Goal: Communication & Community: Answer question/provide support

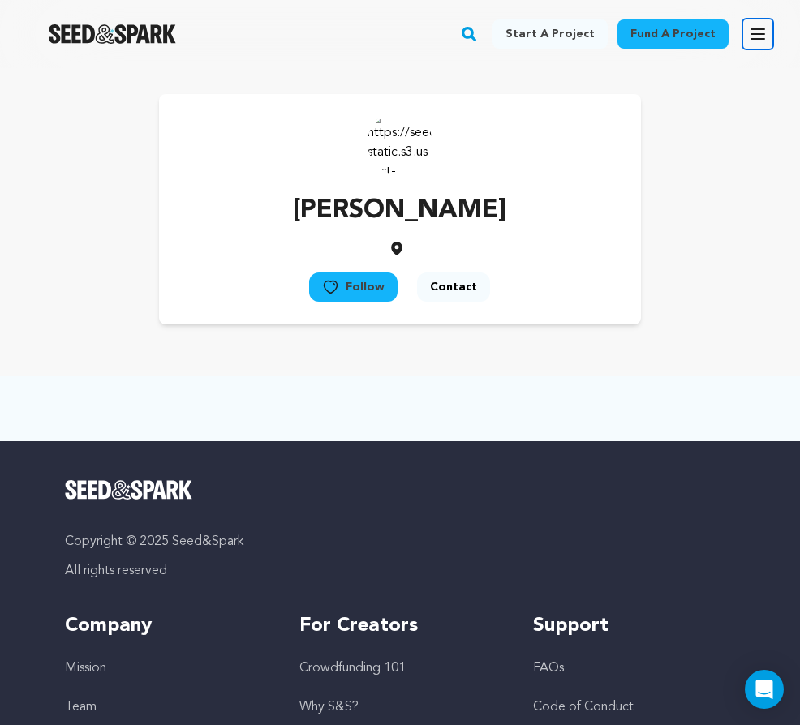
click at [765, 34] on icon "button" at bounding box center [757, 33] width 19 height 19
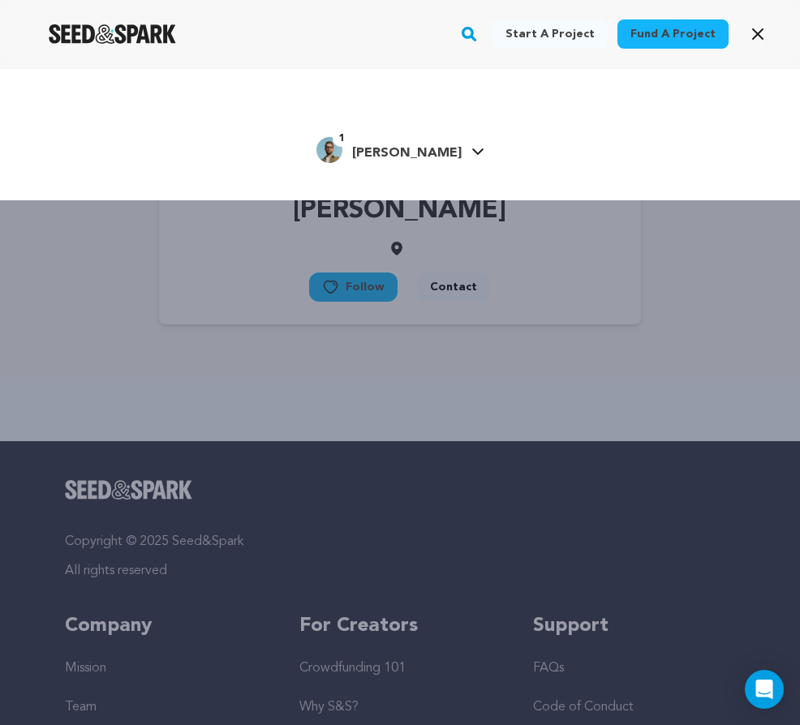
click at [412, 151] on span "[PERSON_NAME]" at bounding box center [407, 153] width 110 height 13
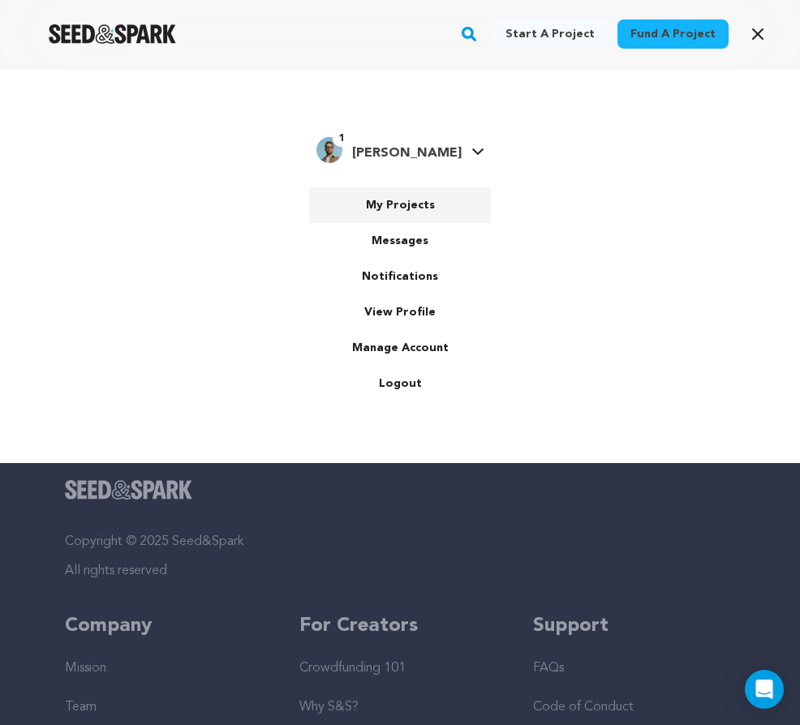
click at [410, 209] on link "My Projects" at bounding box center [400, 205] width 182 height 36
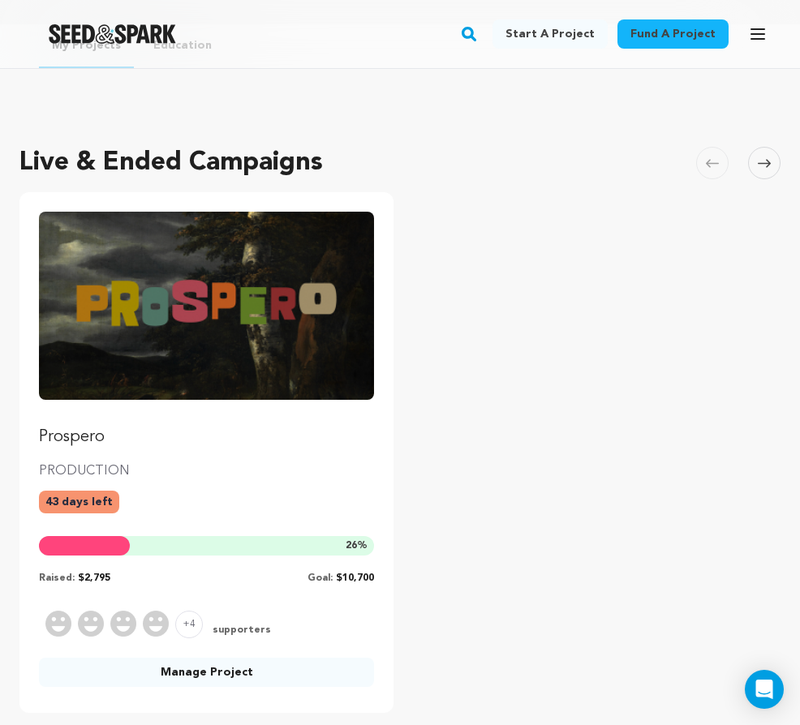
scroll to position [45, 0]
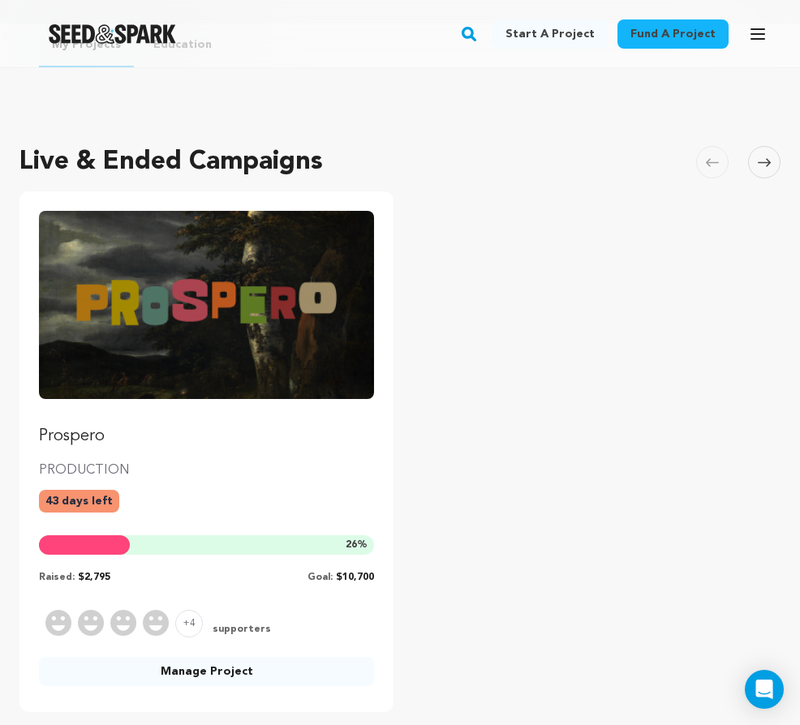
click at [208, 462] on p "PRODUCTION" at bounding box center [206, 470] width 335 height 19
click at [216, 350] on img "Fund Prospero" at bounding box center [206, 305] width 335 height 188
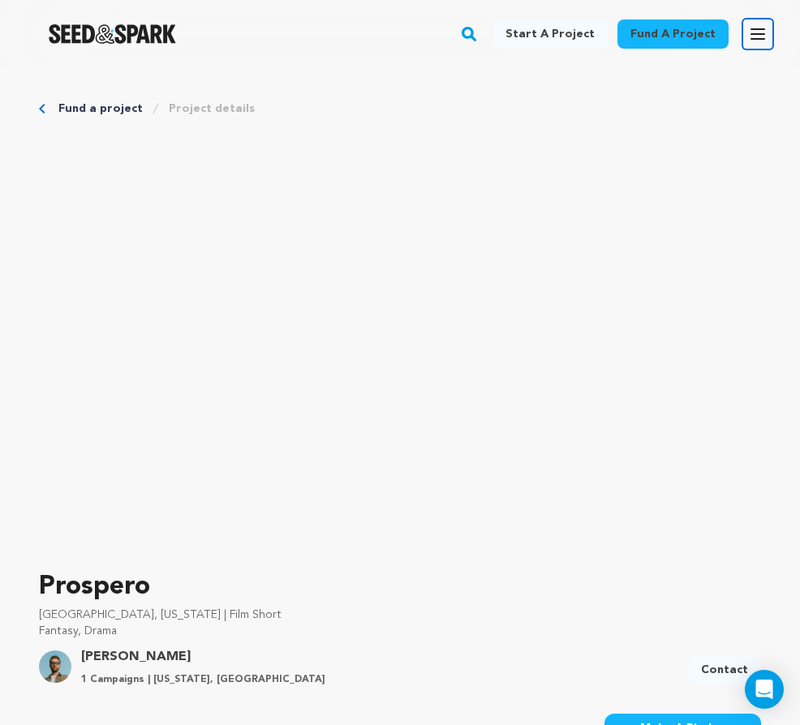
click at [757, 21] on button "Open main menu" at bounding box center [757, 34] width 32 height 32
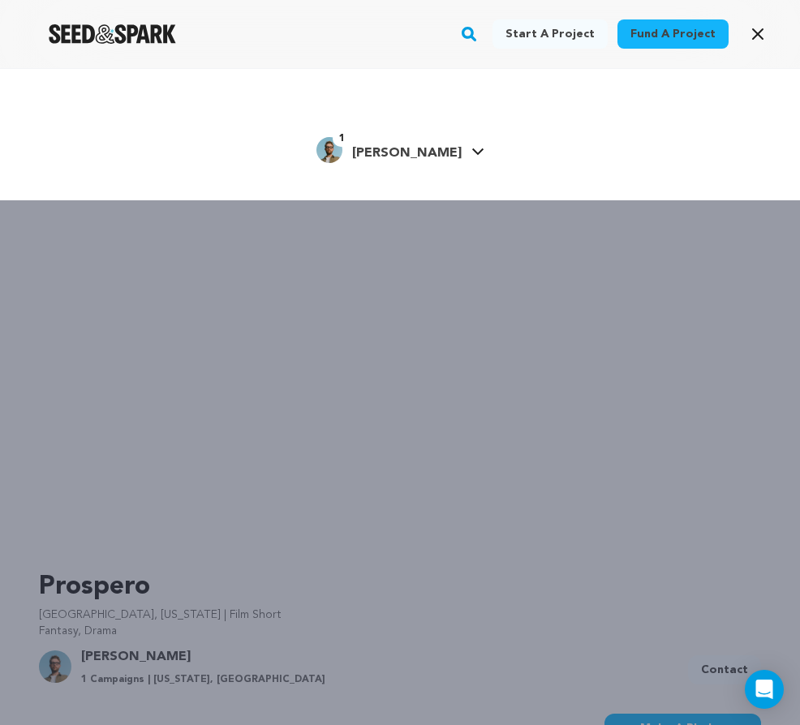
click at [410, 159] on span "[PERSON_NAME]" at bounding box center [407, 153] width 110 height 13
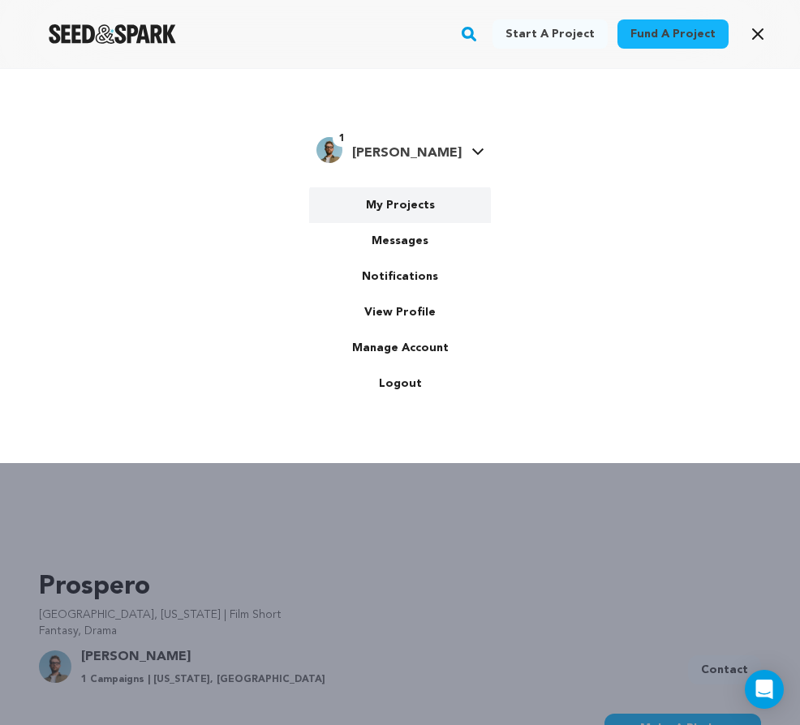
click at [411, 198] on link "My Projects" at bounding box center [400, 205] width 182 height 36
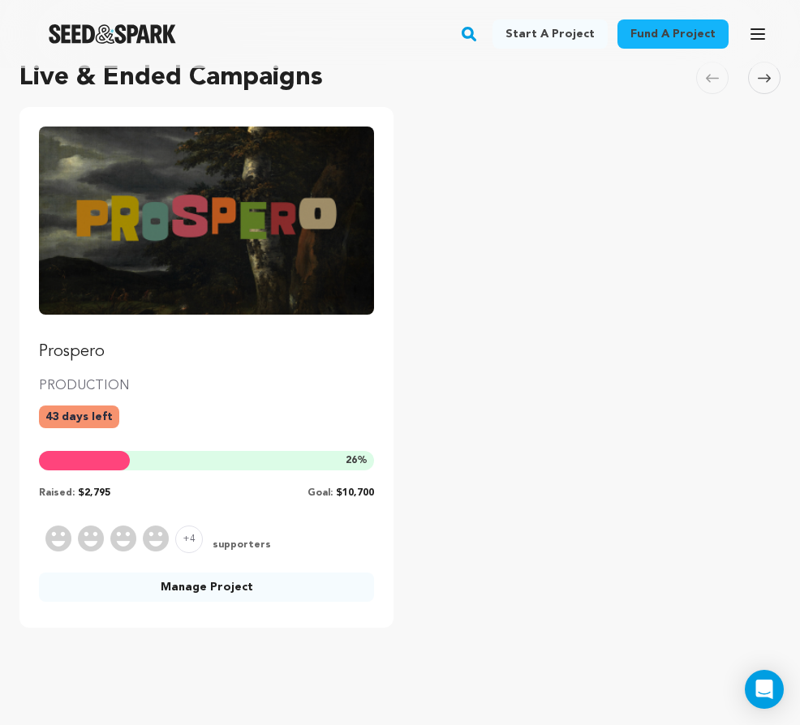
scroll to position [222, 0]
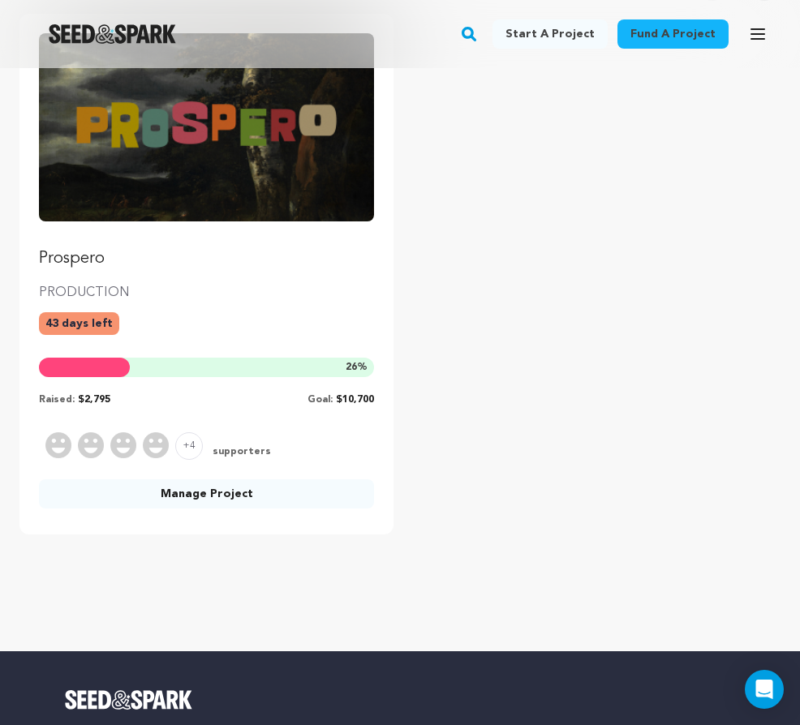
click at [206, 492] on link "Manage Project" at bounding box center [206, 493] width 335 height 29
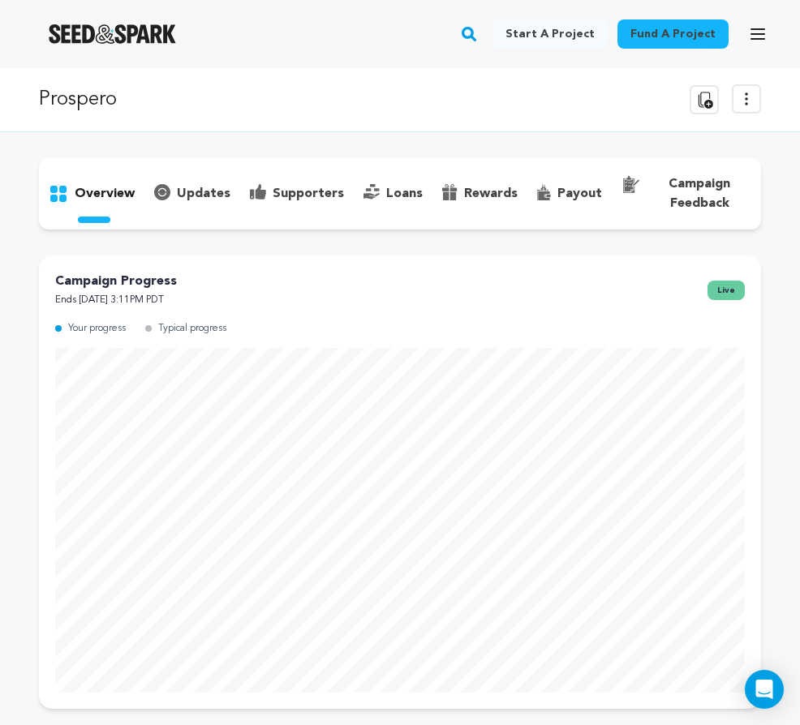
click at [194, 205] on div "updates" at bounding box center [192, 194] width 96 height 26
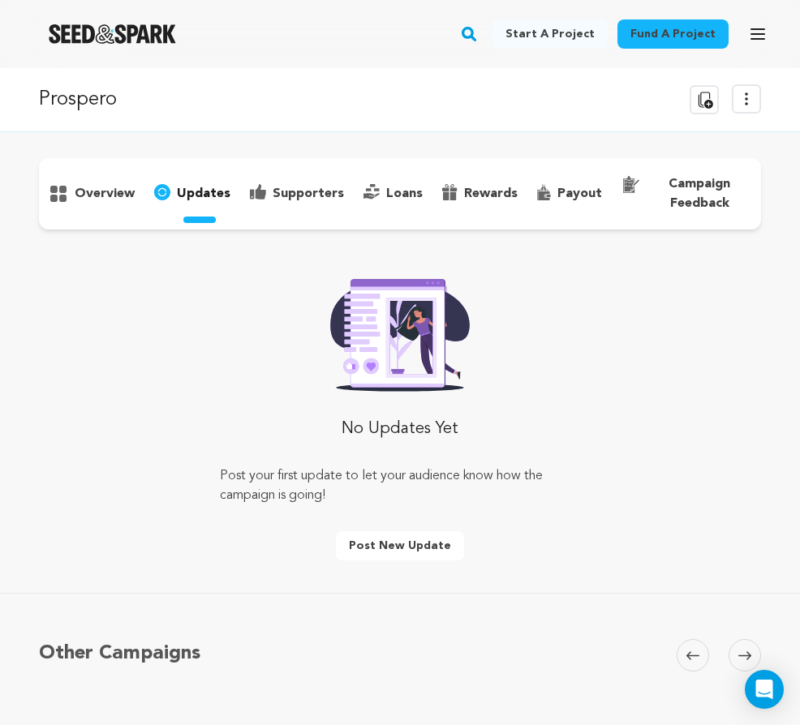
click at [280, 204] on div "supporters" at bounding box center [297, 194] width 114 height 26
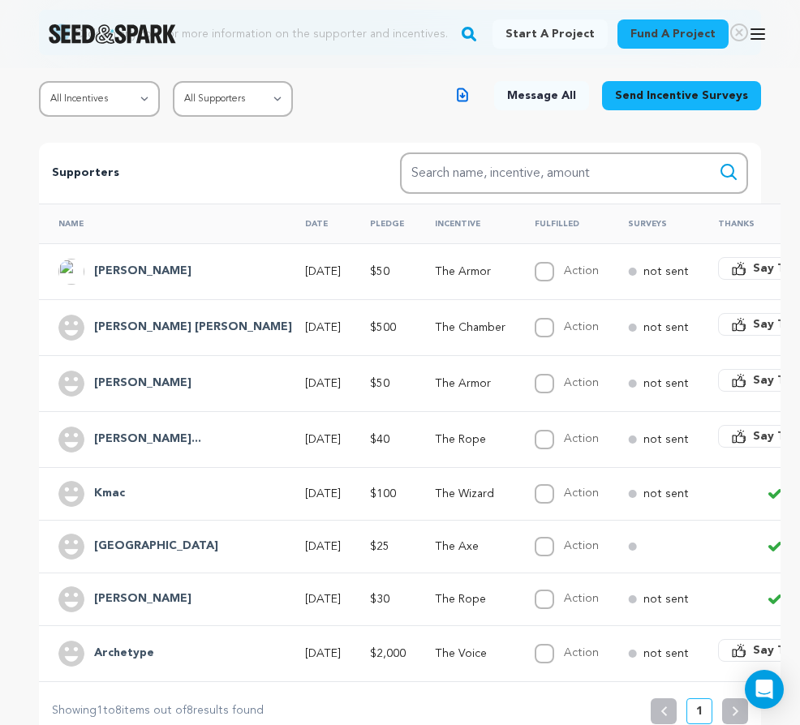
scroll to position [249, 0]
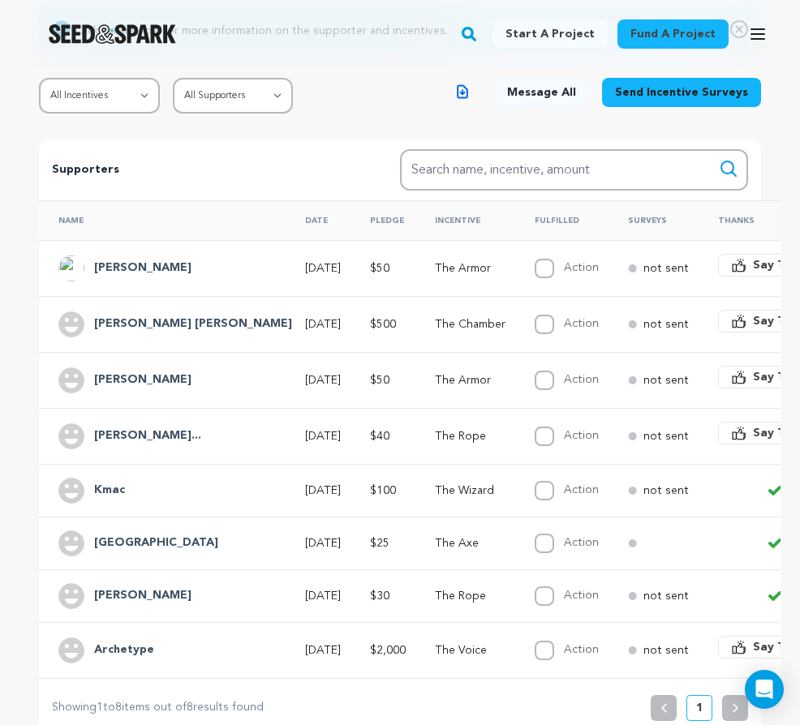
click at [753, 270] on span "Say Thanks" at bounding box center [785, 265] width 65 height 16
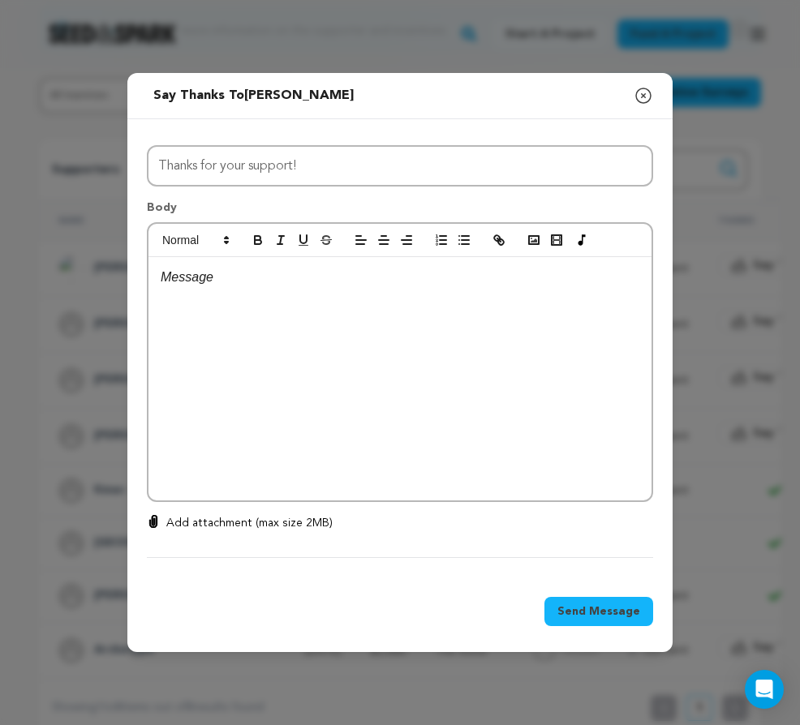
click at [336, 370] on div at bounding box center [399, 378] width 503 height 243
drag, startPoint x: 220, startPoint y: 276, endPoint x: 125, endPoint y: 276, distance: 94.9
click at [125, 276] on div "Send message to Meritt Alyssa Say thanks to Meritt Alyssa Compose New Message C…" at bounding box center [400, 362] width 800 height 725
drag, startPoint x: 428, startPoint y: 296, endPoint x: 573, endPoint y: 299, distance: 145.2
click at [573, 299] on p "You're the ARMOR we're going to need when times get tough!" at bounding box center [400, 298] width 479 height 21
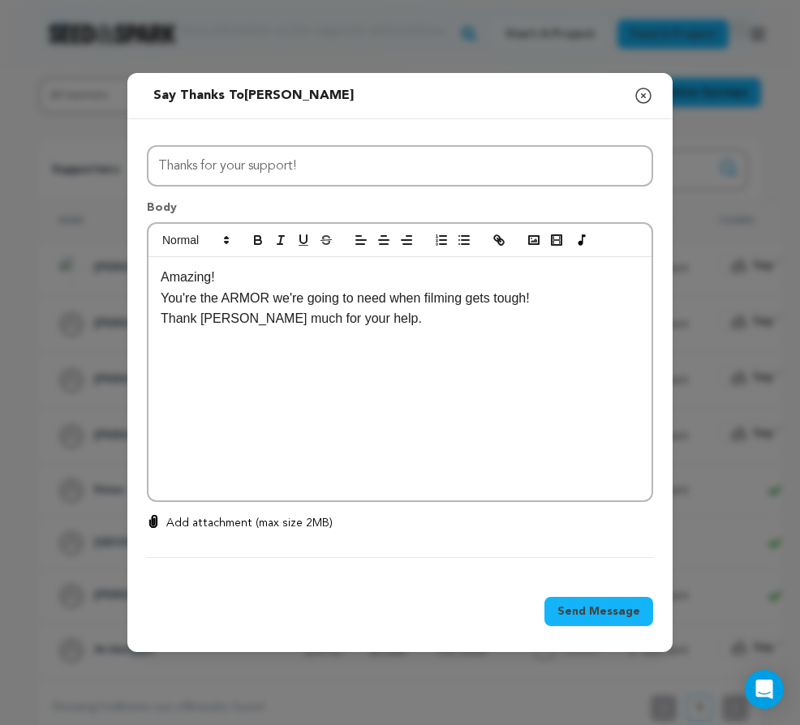
click at [221, 321] on p "Thank youSO much for your help." at bounding box center [400, 318] width 479 height 21
click at [316, 337] on p at bounding box center [400, 339] width 479 height 21
click at [364, 316] on p "Thank you SO much for your help." at bounding box center [400, 318] width 479 height 21
click at [422, 343] on p "We're really excited to make this film" at bounding box center [400, 339] width 479 height 21
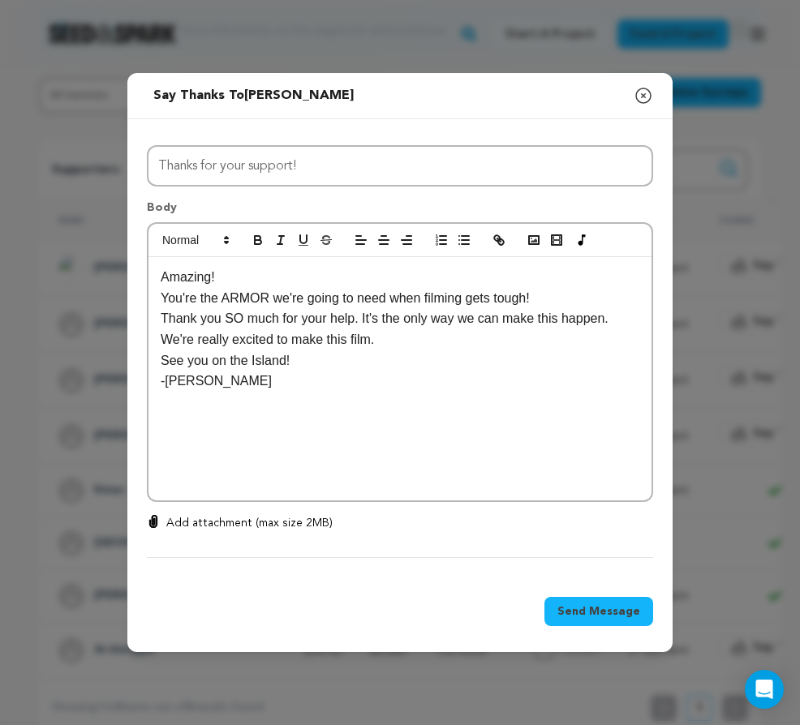
click at [298, 365] on p "See you on the Island!" at bounding box center [400, 360] width 479 height 21
click at [389, 346] on p "We're really excited to make this film." at bounding box center [400, 339] width 479 height 21
click at [325, 389] on p "See you on the Island." at bounding box center [400, 381] width 479 height 21
click at [246, 277] on p "Amazing!" at bounding box center [400, 277] width 479 height 21
click at [248, 408] on p "-Tyler" at bounding box center [400, 402] width 479 height 21
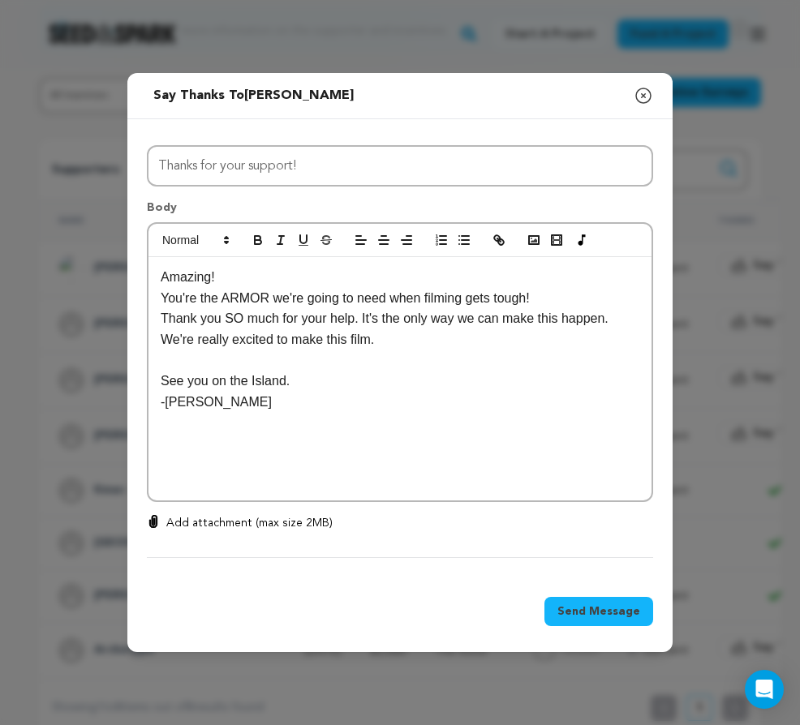
click at [222, 414] on p at bounding box center [400, 422] width 479 height 21
click at [214, 420] on p at bounding box center [400, 422] width 479 height 21
click at [210, 409] on p "-Tyler" at bounding box center [400, 402] width 479 height 21
click at [233, 276] on p "Amazing!" at bounding box center [400, 277] width 479 height 21
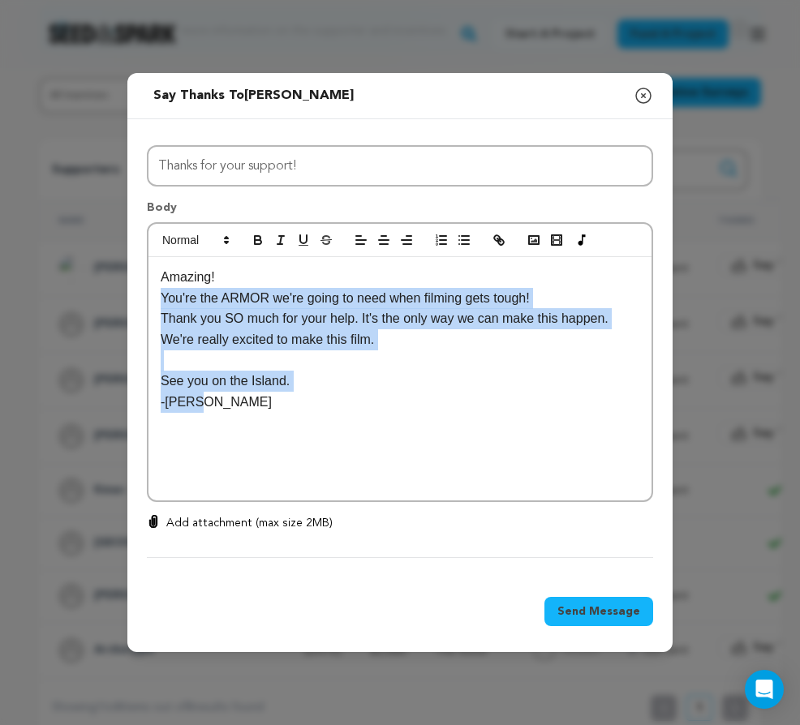
drag, startPoint x: 230, startPoint y: 405, endPoint x: 160, endPoint y: 290, distance: 134.0
click at [160, 290] on div "Amazing! You're the ARMOR we're going to need when filming gets tough! Thank yo…" at bounding box center [399, 378] width 503 height 243
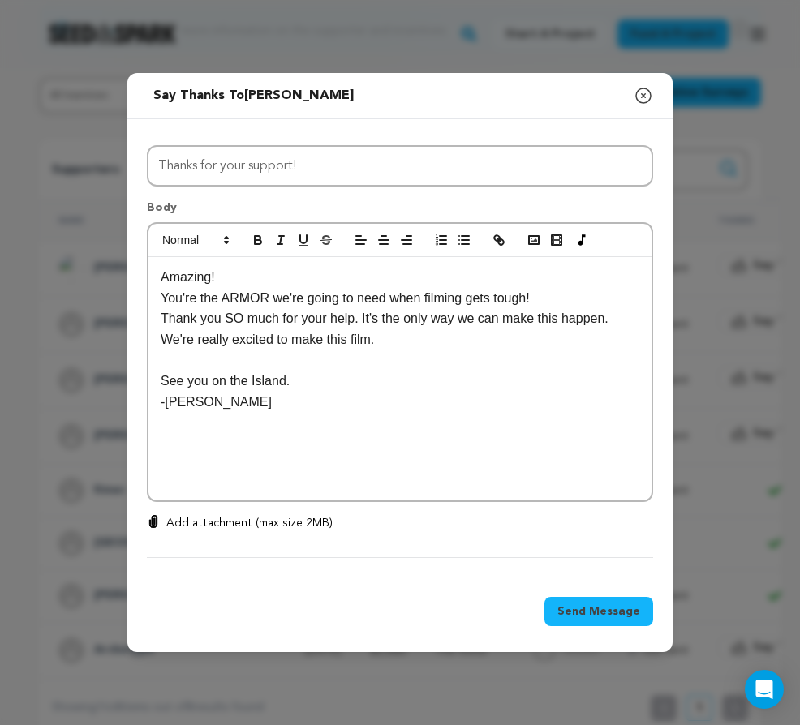
click at [247, 427] on p at bounding box center [400, 422] width 479 height 21
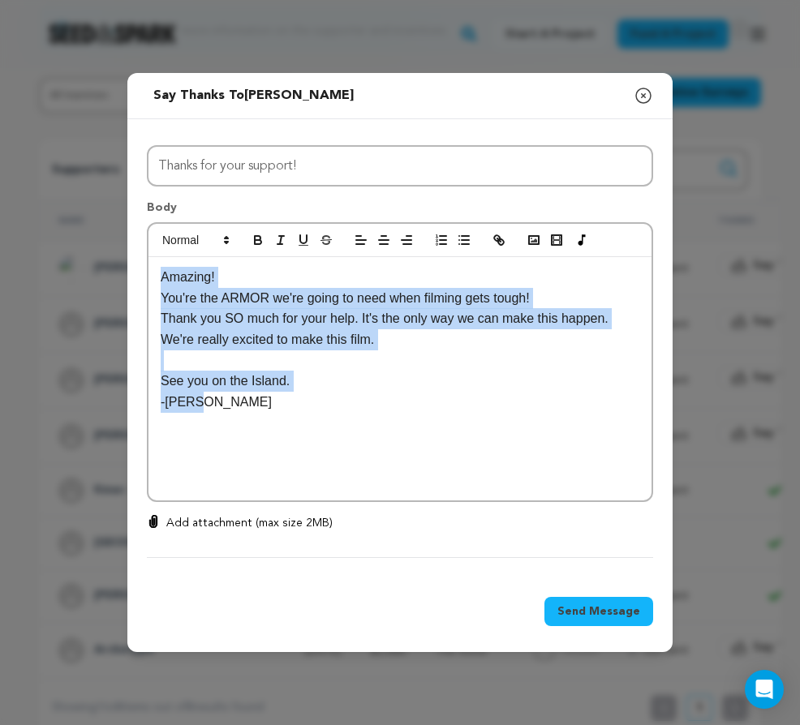
drag, startPoint x: 234, startPoint y: 410, endPoint x: 127, endPoint y: 277, distance: 170.8
click at [127, 277] on div "All Incentives The Axe The Rope The Armor The Wizard The Voice The Chamber The …" at bounding box center [399, 348] width 545 height 459
copy div "Amazing! You're the ARMOR we're going to need when filming gets tough! Thank yo…"
click at [603, 611] on span "Send Message" at bounding box center [598, 611] width 83 height 16
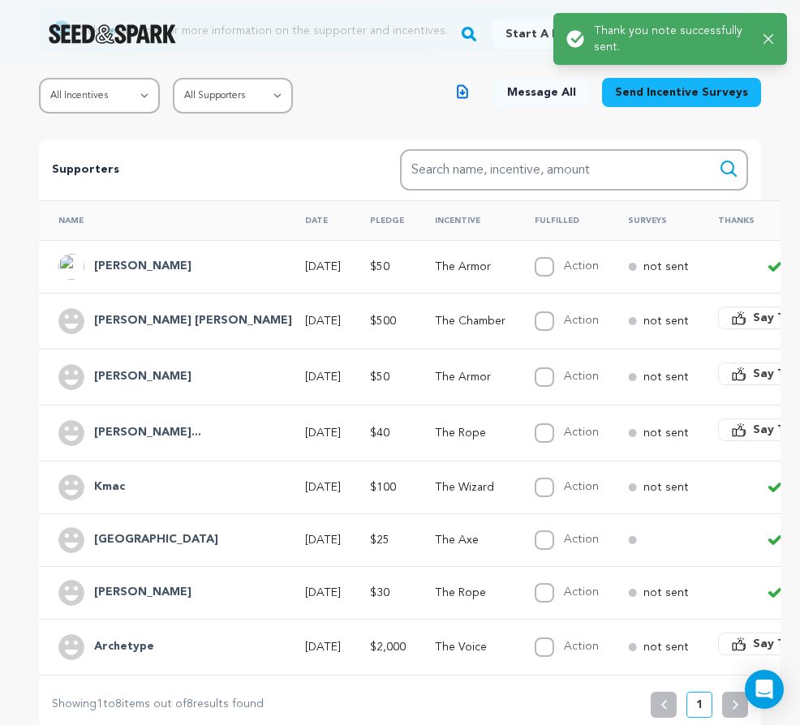
click at [771, 41] on icon "button" at bounding box center [768, 39] width 10 height 10
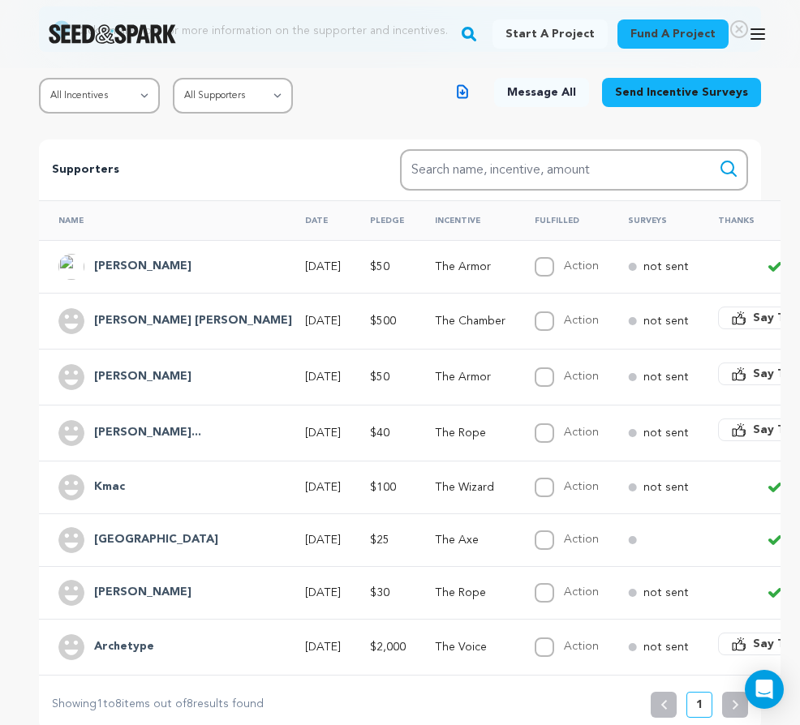
click at [753, 376] on span "Say Thanks" at bounding box center [785, 374] width 65 height 16
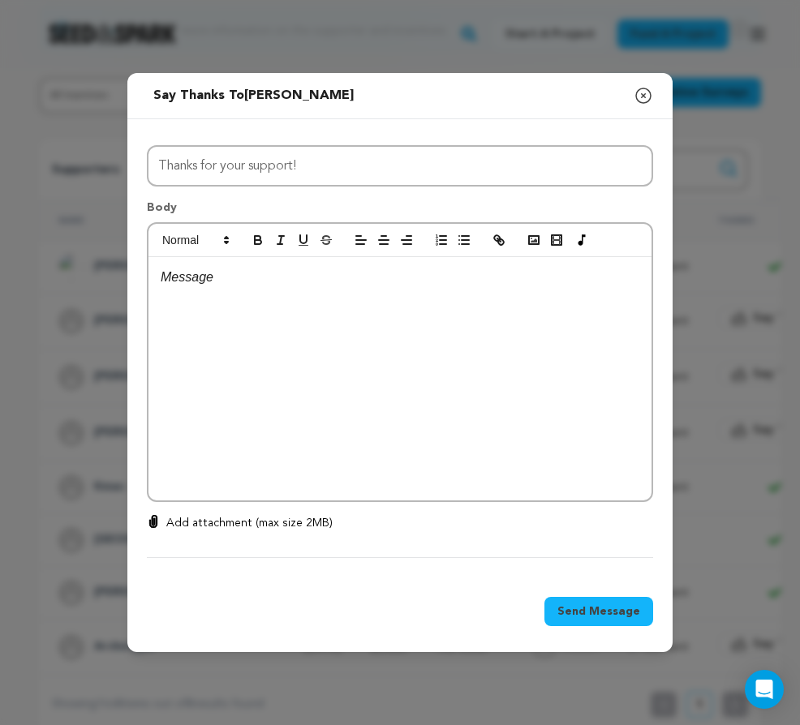
click at [341, 375] on div at bounding box center [399, 378] width 503 height 243
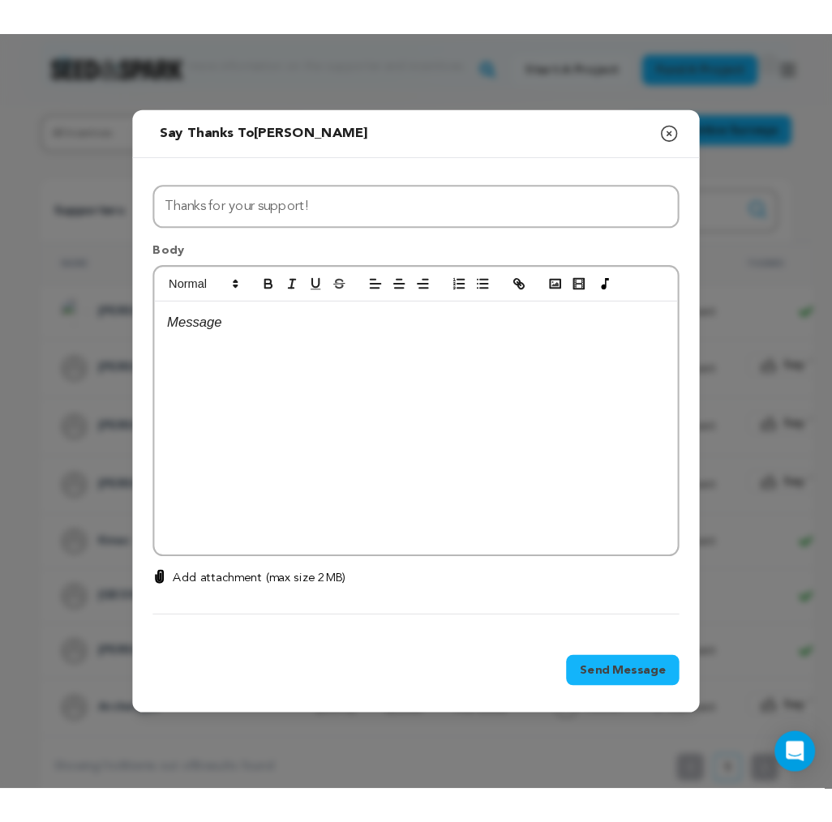
scroll to position [0, 0]
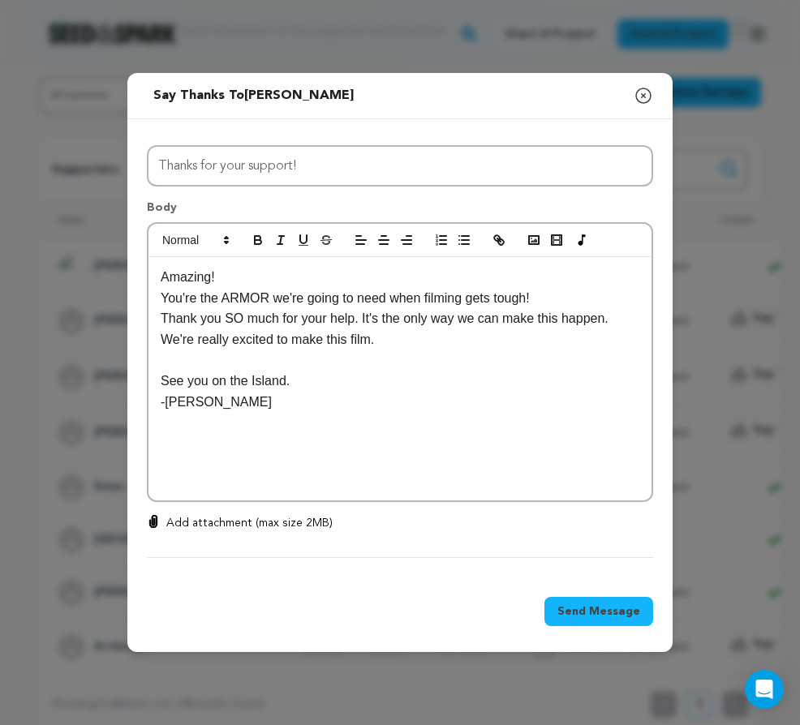
click at [161, 277] on p "Amazing!" at bounding box center [400, 277] width 479 height 21
drag, startPoint x: 212, startPoint y: 277, endPoint x: 135, endPoint y: 277, distance: 77.1
click at [135, 277] on div "All Incentives The Axe The Rope The Armor The Wizard The Voice The Chamber The …" at bounding box center [399, 348] width 545 height 459
drag, startPoint x: 442, startPoint y: 89, endPoint x: 515, endPoint y: 131, distance: 83.9
click at [515, 131] on div "Send message to Drew Youngblood Say thanks to Drew Youngblood Compose New Messa…" at bounding box center [399, 363] width 545 height 580
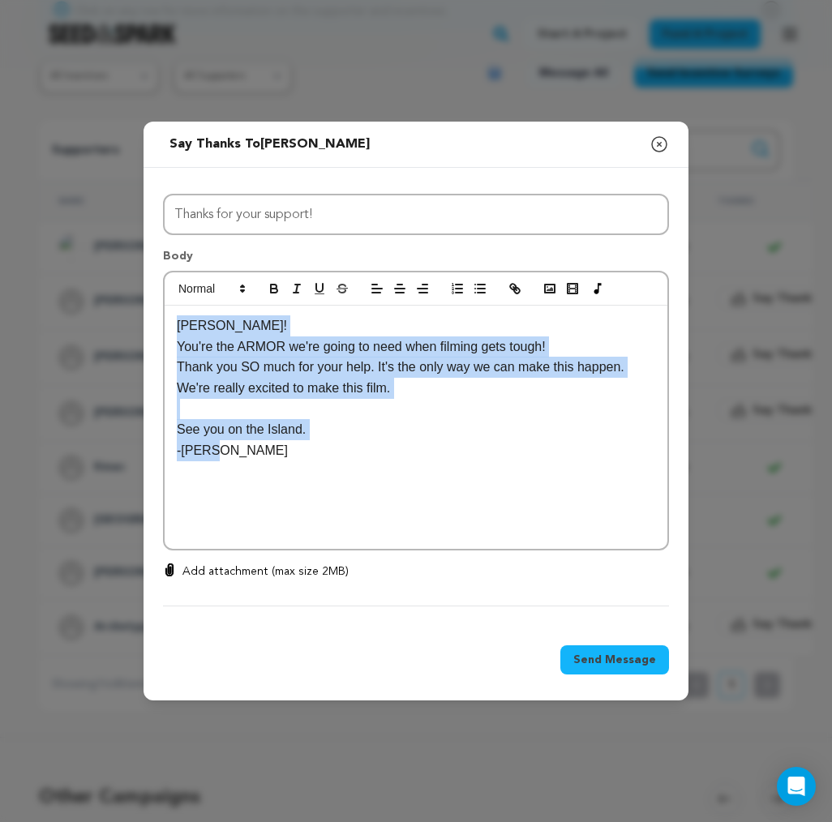
drag, startPoint x: 239, startPoint y: 453, endPoint x: 146, endPoint y: 333, distance: 152.7
click at [146, 333] on div "All Incentives The Axe The Rope The Armor The Wizard The Voice The Chamber The …" at bounding box center [416, 397] width 545 height 459
copy div "Drew! You're the ARMOR we're going to need when filming gets tough! Thank you S…"
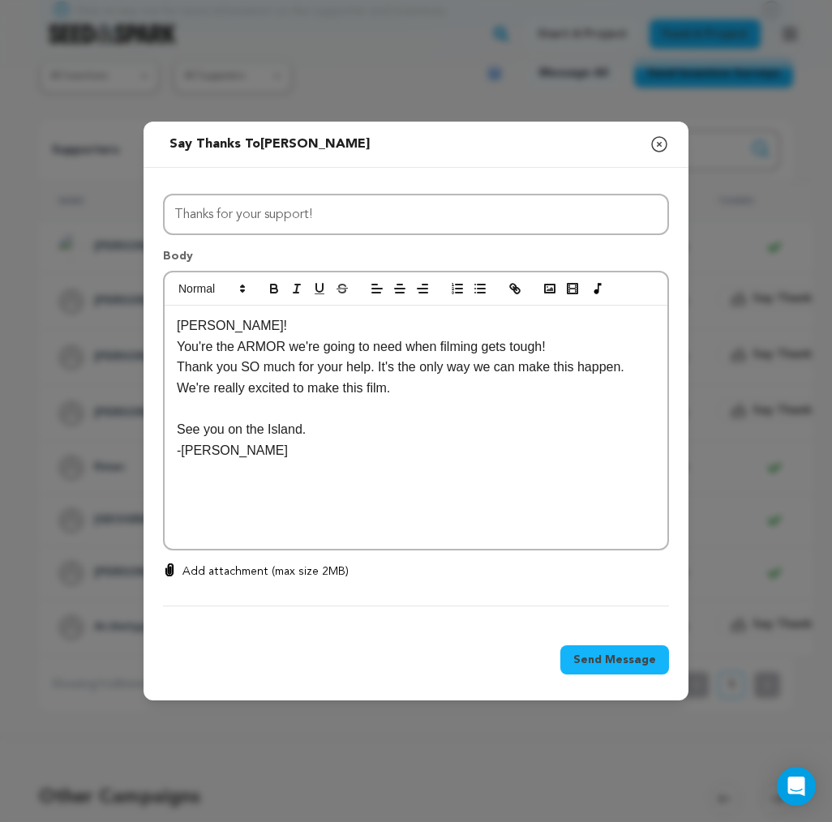
click at [385, 468] on div "Drew! You're the ARMOR we're going to need when filming gets tough! Thank you S…" at bounding box center [416, 427] width 503 height 243
click at [625, 668] on span "Send Message" at bounding box center [614, 660] width 83 height 16
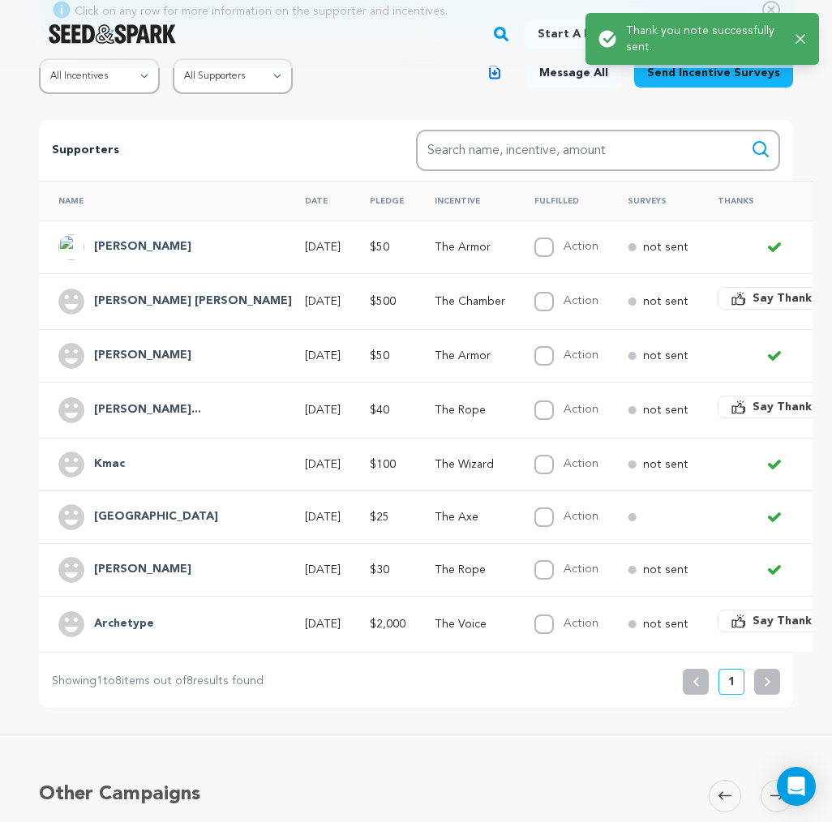
click at [131, 246] on h4 "Meritt Alyssa" at bounding box center [142, 247] width 97 height 19
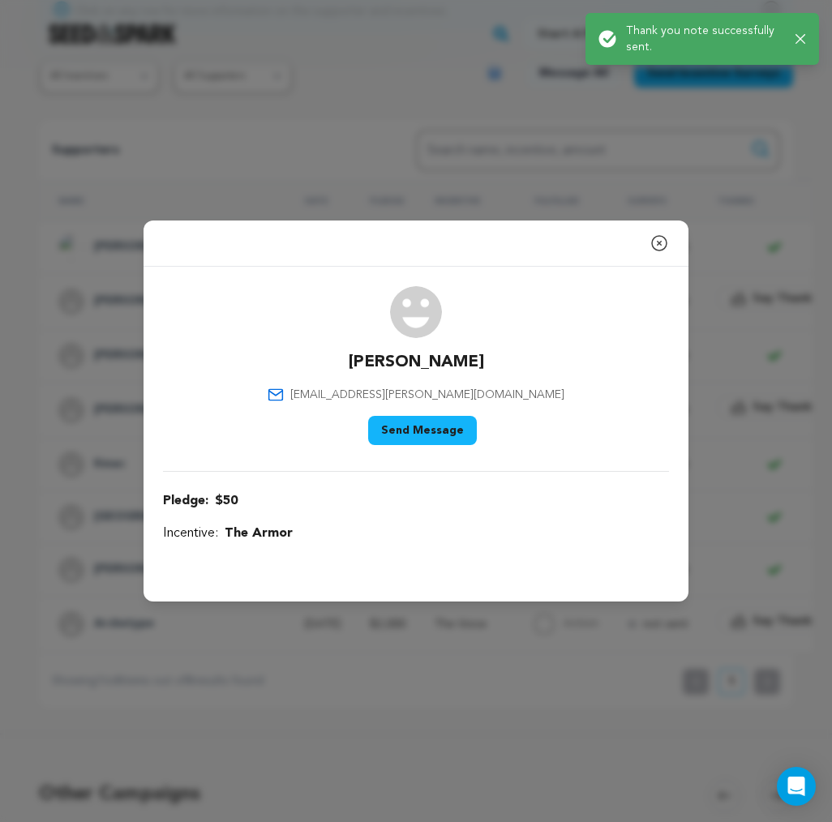
click at [660, 243] on icon "button" at bounding box center [659, 243] width 19 height 19
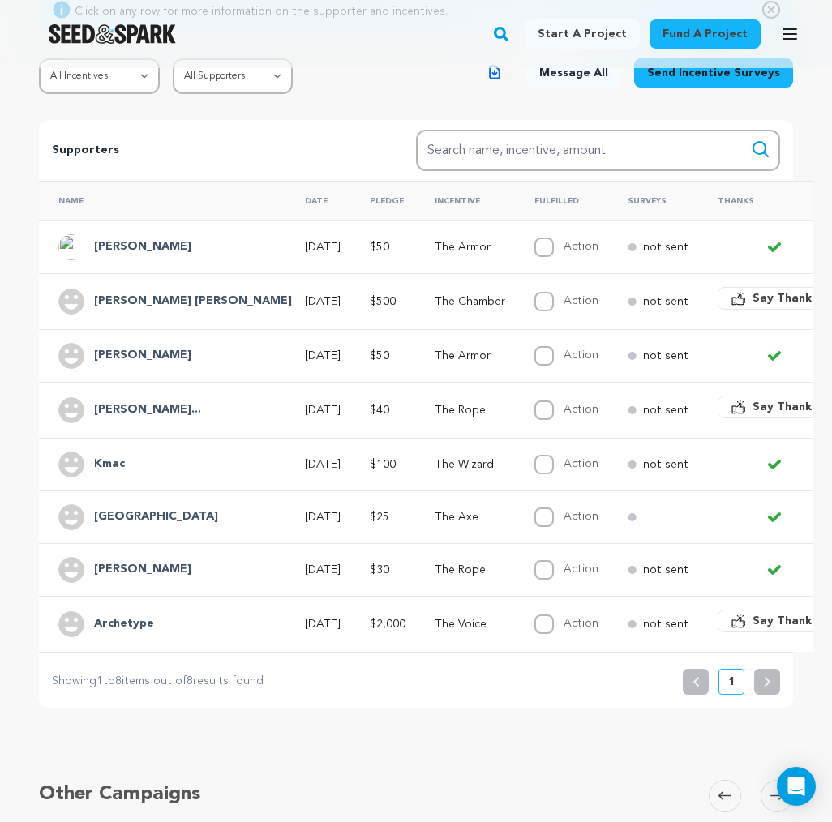
click at [753, 410] on span "Say Thanks" at bounding box center [785, 407] width 65 height 16
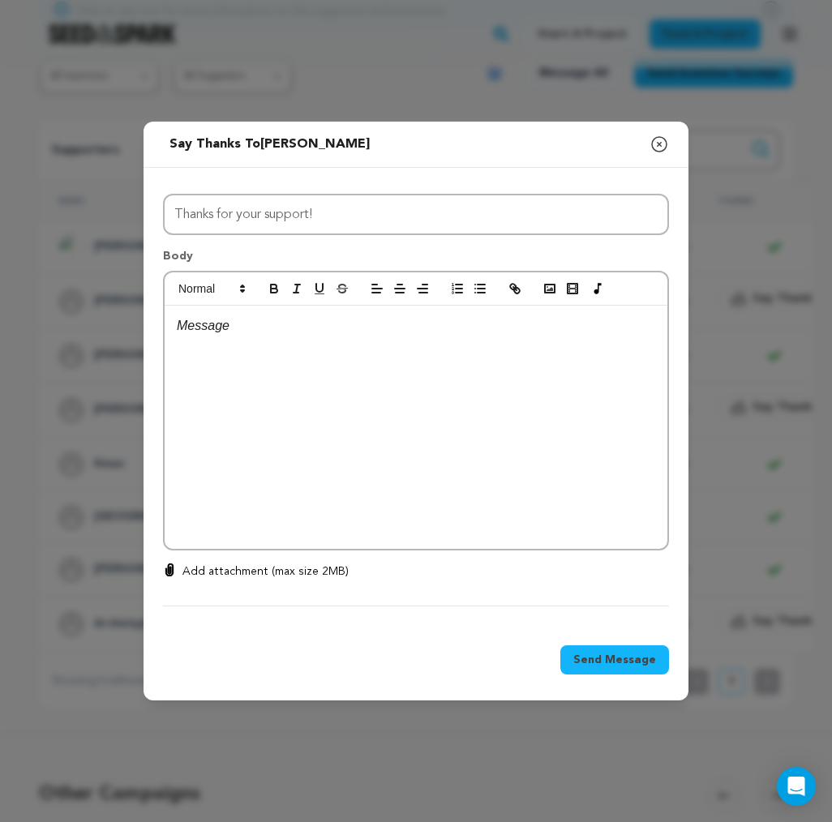
click at [334, 375] on div at bounding box center [416, 427] width 503 height 243
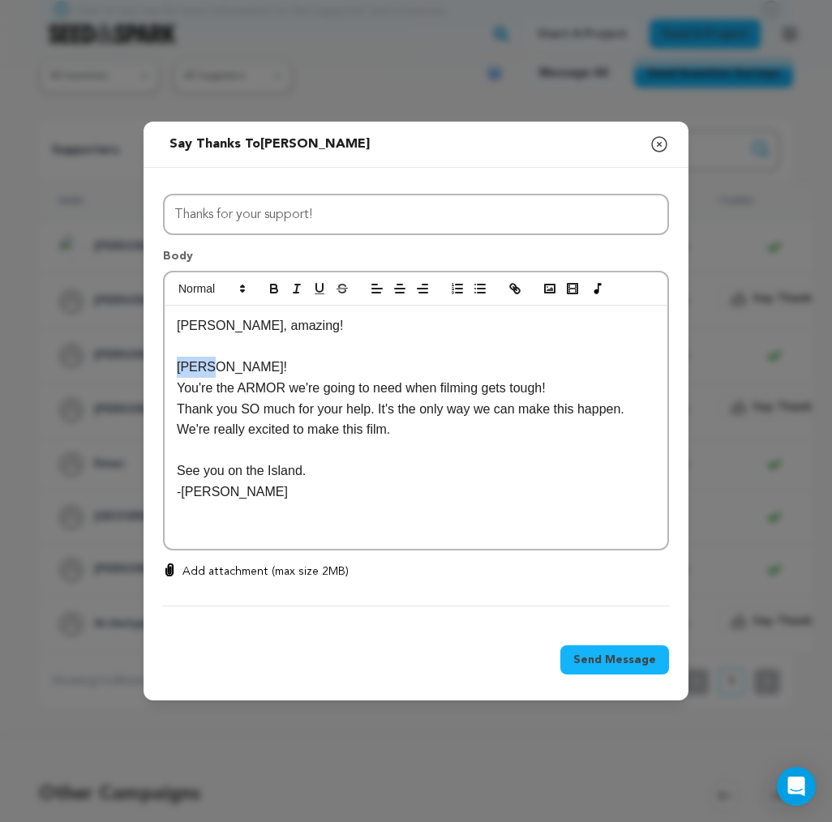
drag, startPoint x: 239, startPoint y: 369, endPoint x: 161, endPoint y: 367, distance: 77.9
click at [161, 367] on div "All Incentives The Axe The Rope The Armor The Wizard The Voice The Chamber The …" at bounding box center [416, 397] width 545 height 459
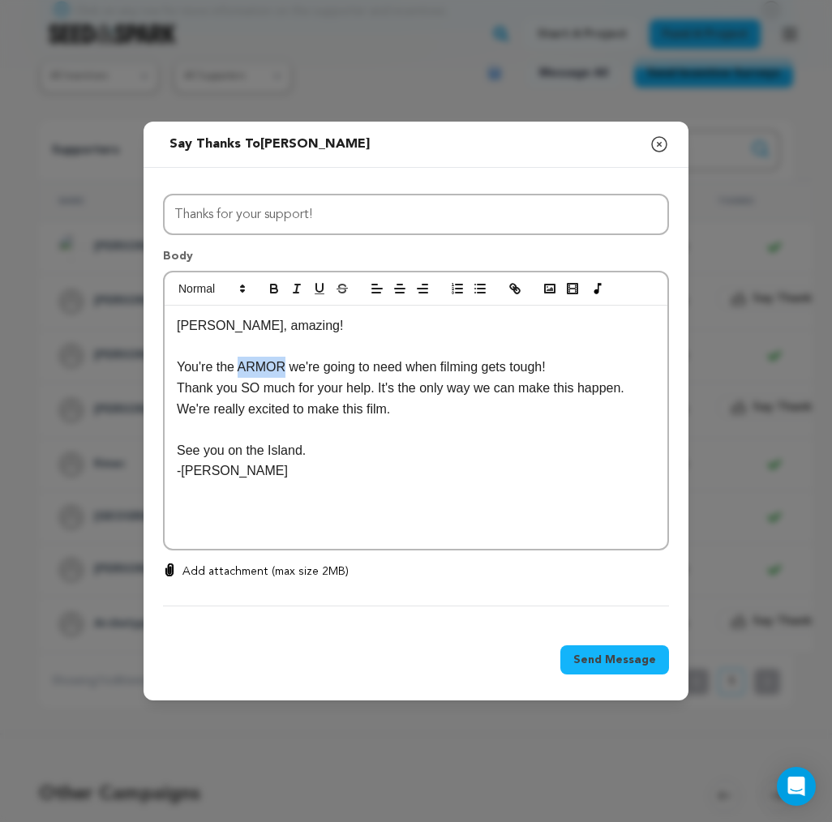
drag, startPoint x: 283, startPoint y: 367, endPoint x: 240, endPoint y: 364, distance: 43.1
click at [240, 364] on p "You're the ARMOR we're going to need when filming gets tough!" at bounding box center [416, 367] width 479 height 21
drag, startPoint x: 544, startPoint y: 368, endPoint x: 431, endPoint y: 368, distance: 113.6
click at [431, 368] on p "You're the ROPE we're going to need when filming gets tough!" at bounding box center [416, 367] width 479 height 21
click at [423, 366] on p "You're the ROPE we're going to need when filming gets tough!" at bounding box center [416, 367] width 479 height 21
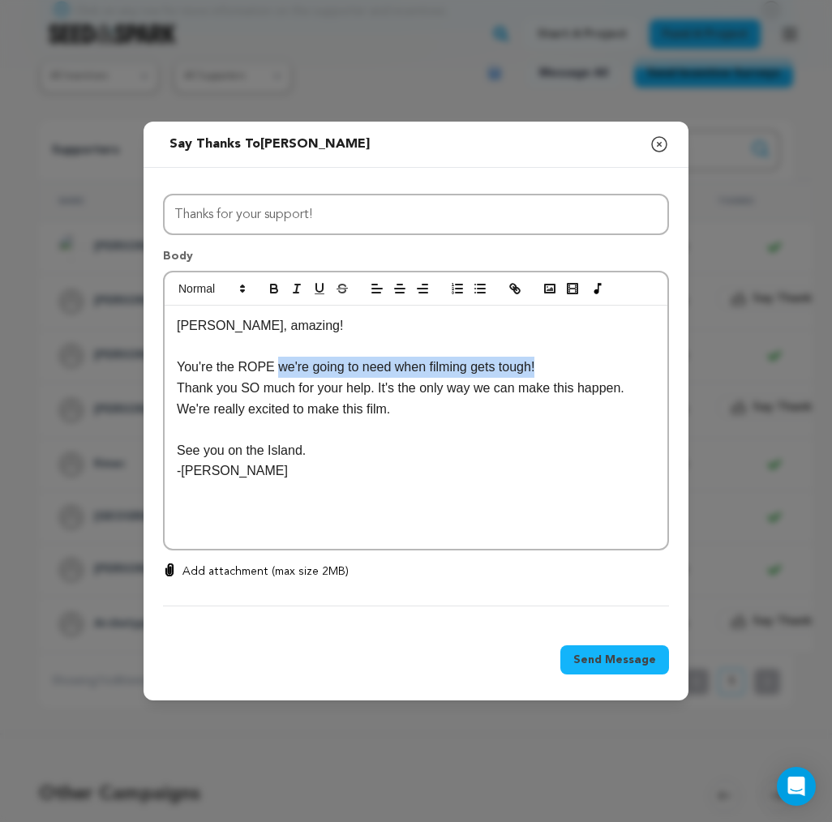
drag, startPoint x: 277, startPoint y: 366, endPoint x: 543, endPoint y: 366, distance: 265.2
click at [543, 366] on p "You're the ROPE we're going to need when filming gets tough!" at bounding box center [416, 367] width 479 height 21
click at [256, 354] on p at bounding box center [416, 347] width 479 height 21
click at [511, 483] on div "Lauren, amazing! You're the ROPE that will help pull our work together. Thank y…" at bounding box center [416, 427] width 503 height 243
click at [612, 660] on span "Send Message" at bounding box center [614, 660] width 83 height 16
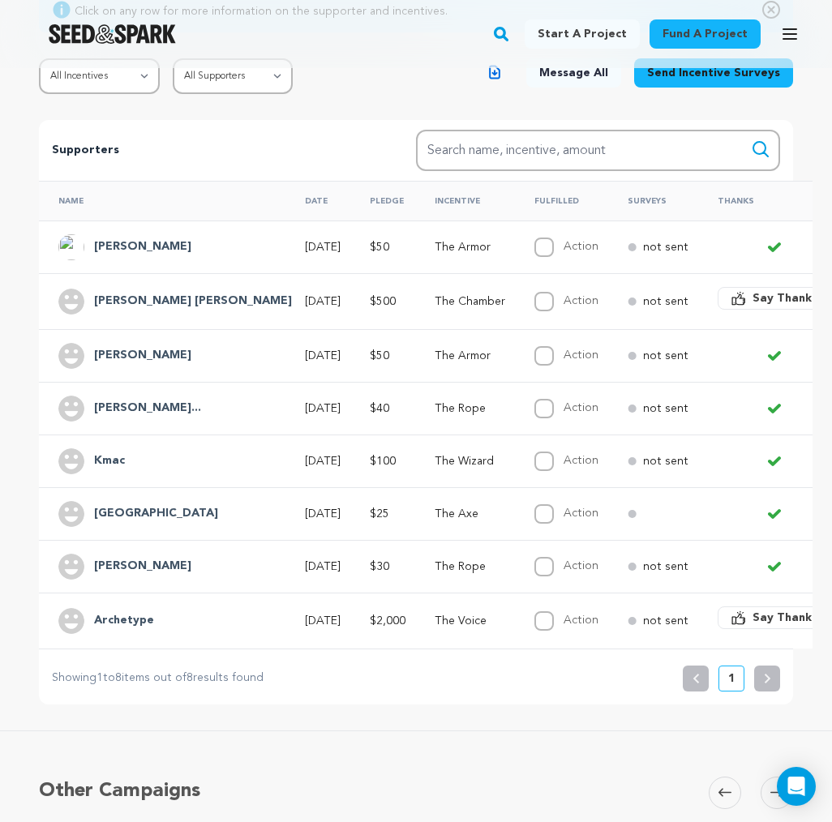
click at [753, 304] on span "Say Thanks" at bounding box center [785, 298] width 65 height 16
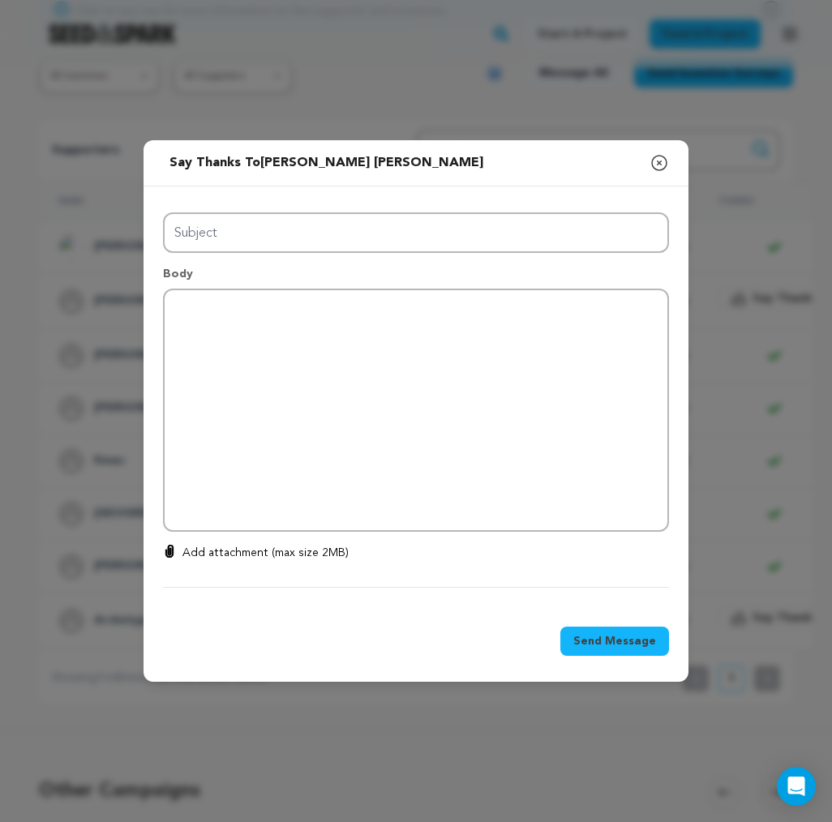
type input "Thanks for your support!"
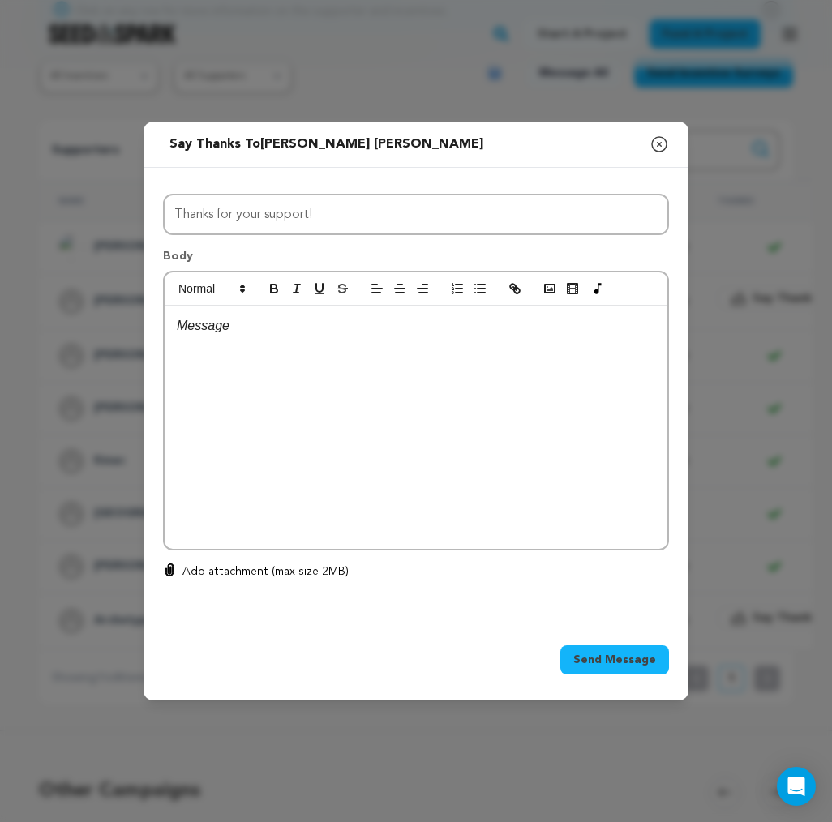
click at [434, 369] on div at bounding box center [416, 427] width 503 height 243
drag, startPoint x: 354, startPoint y: 345, endPoint x: 161, endPoint y: 333, distance: 193.4
click at [161, 333] on div "All Incentives The Axe The Rope The Armor The Wizard The Voice The Chamber The …" at bounding box center [416, 397] width 545 height 459
click at [518, 332] on p "Reynolds!" at bounding box center [416, 326] width 479 height 21
drag, startPoint x: 355, startPoint y: 360, endPoint x: 288, endPoint y: 341, distance: 69.9
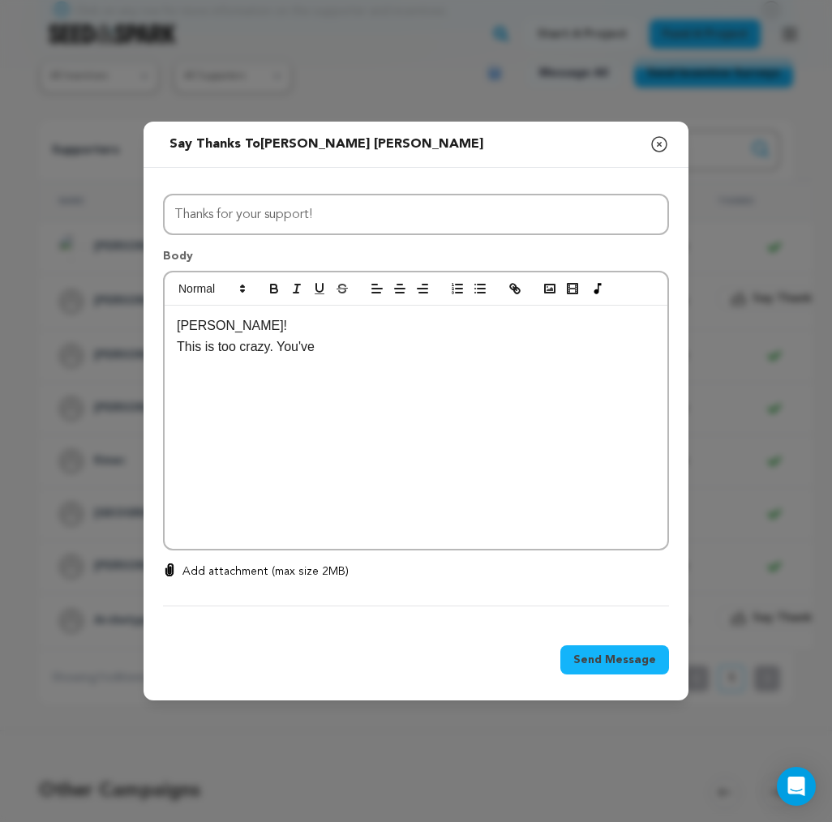
click at [288, 341] on div "Reynolds! This is too crazy. You've" at bounding box center [416, 427] width 503 height 243
click at [355, 341] on p "This is too crazy. You're in the inner" at bounding box center [416, 347] width 479 height 21
click at [457, 350] on p "This is too crazy. You're in the secret inner" at bounding box center [416, 347] width 479 height 21
click at [452, 350] on p "This is too crazy. You're in the secret inner" at bounding box center [416, 347] width 479 height 21
click at [282, 341] on p "This is too crazy. You're in the secret inner sanctum of THE CHAMBER" at bounding box center [416, 347] width 479 height 21
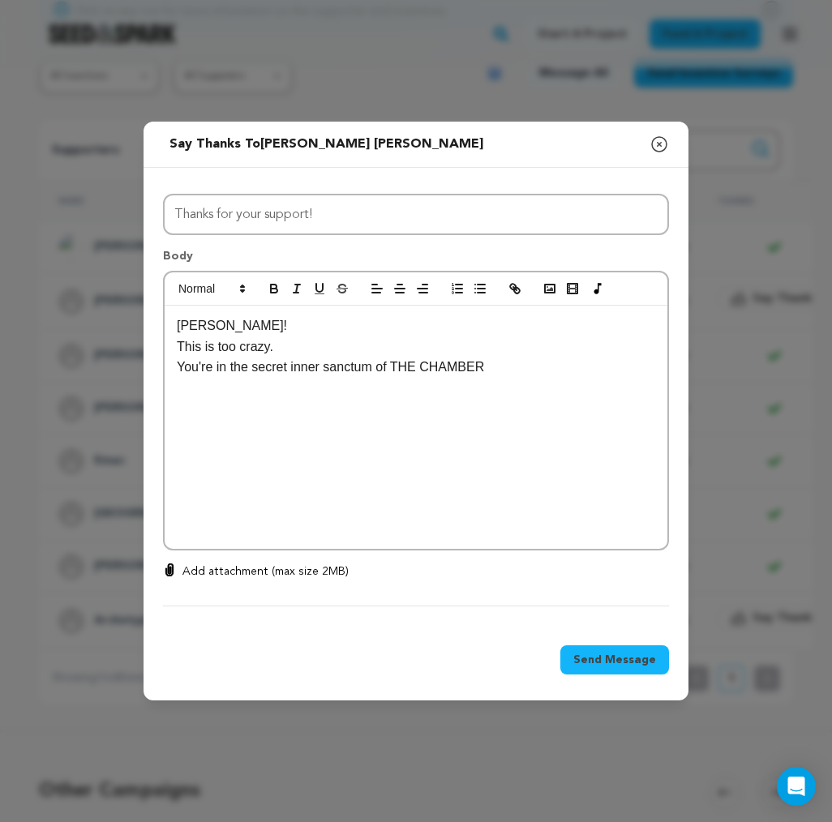
click at [514, 367] on p "You're in the secret inner sanctum of THE CHAMBER" at bounding box center [416, 367] width 479 height 21
click at [620, 368] on p "You're in the secret inner sanctum of THE CHAMBER. One of the magica brotherhood" at bounding box center [416, 377] width 479 height 41
click at [467, 392] on p "You're in the secret inner sanctum of THE CHAMBER. One of the magic brotherhood" at bounding box center [416, 377] width 479 height 41
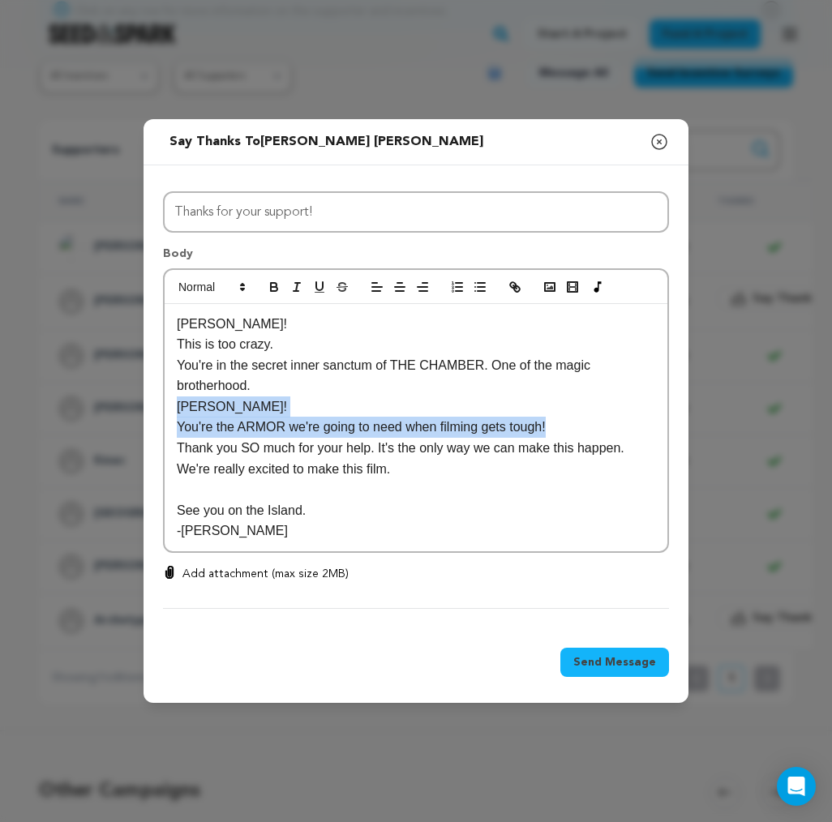
drag, startPoint x: 565, startPoint y: 432, endPoint x: 161, endPoint y: 410, distance: 405.3
click at [161, 410] on div "All Incentives The Axe The Rope The Armor The Wizard The Voice The Chamber The …" at bounding box center [416, 396] width 545 height 463
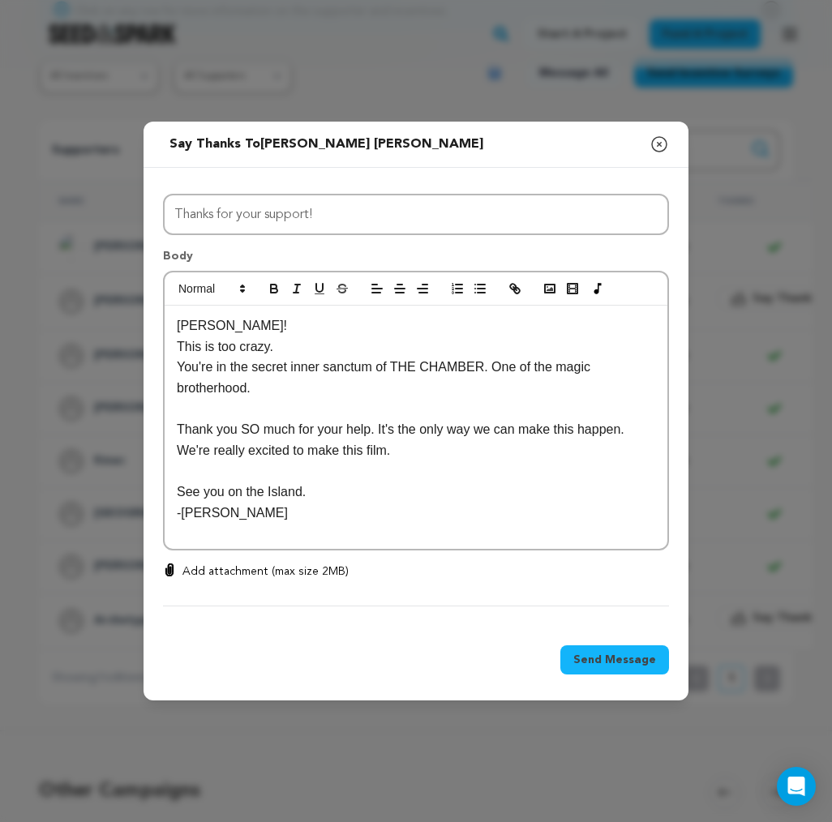
click at [638, 664] on span "Send Message" at bounding box center [614, 660] width 83 height 16
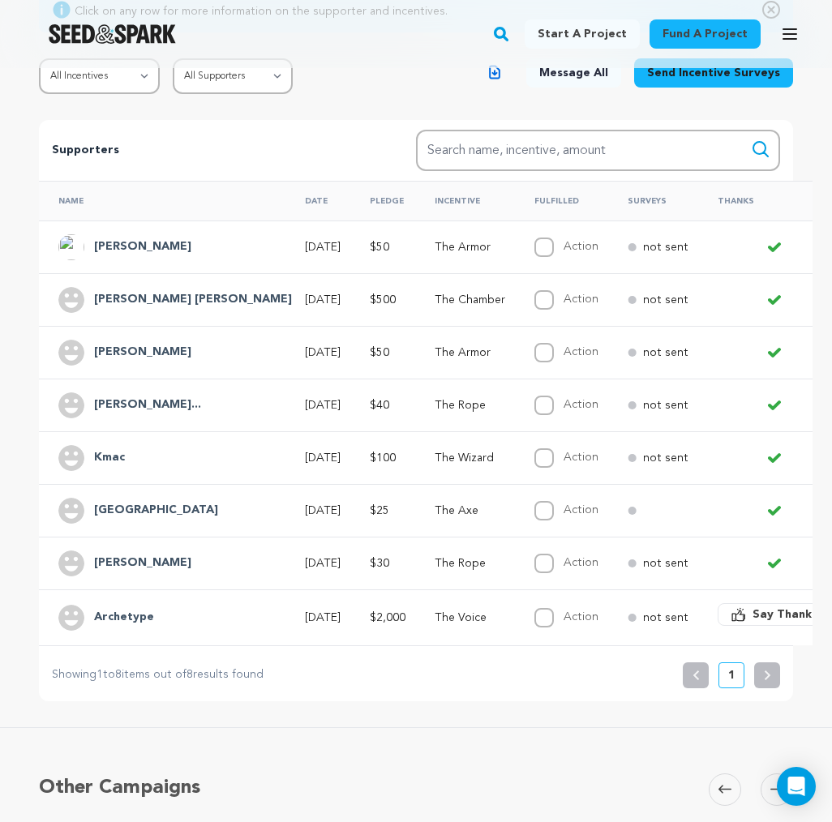
click at [158, 298] on h4 "Reynolds Sharp" at bounding box center [193, 299] width 198 height 19
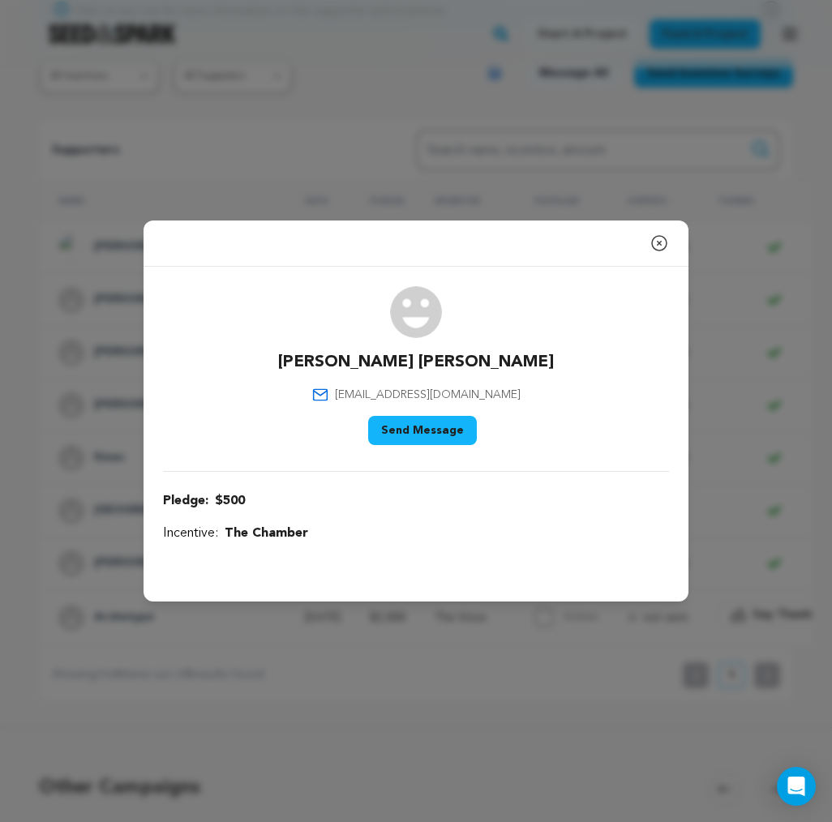
click at [658, 245] on icon "button" at bounding box center [659, 243] width 19 height 19
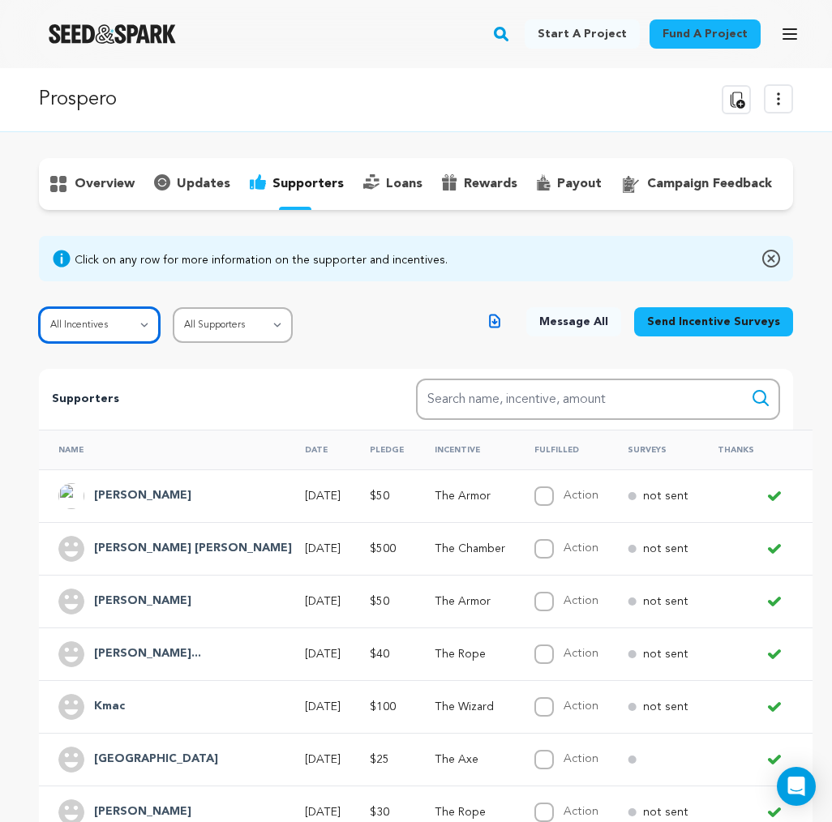
click at [131, 328] on select "All Incentives The Axe The Rope The Armor The Wizard The Voice The Chamber The …" at bounding box center [99, 325] width 121 height 36
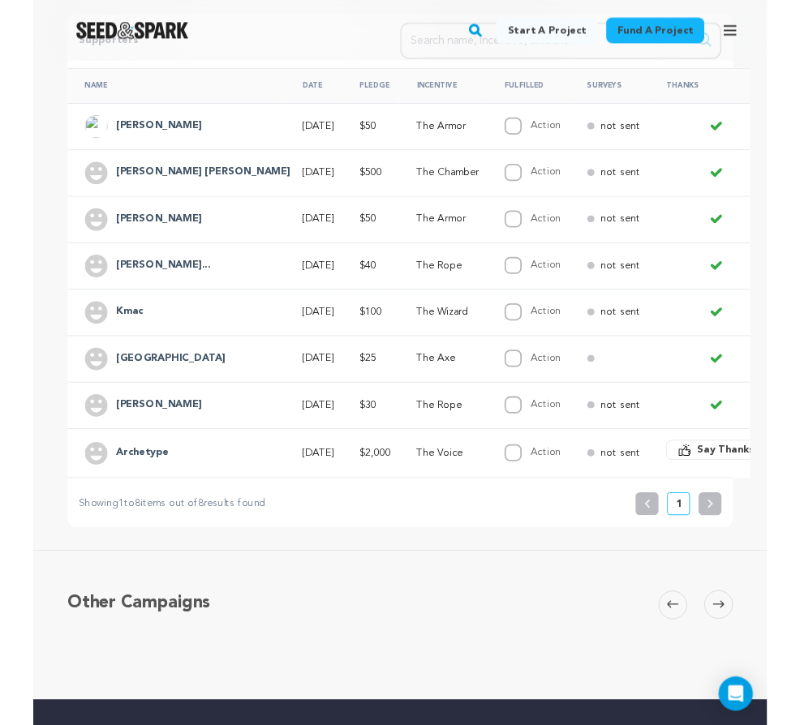
scroll to position [361, 0]
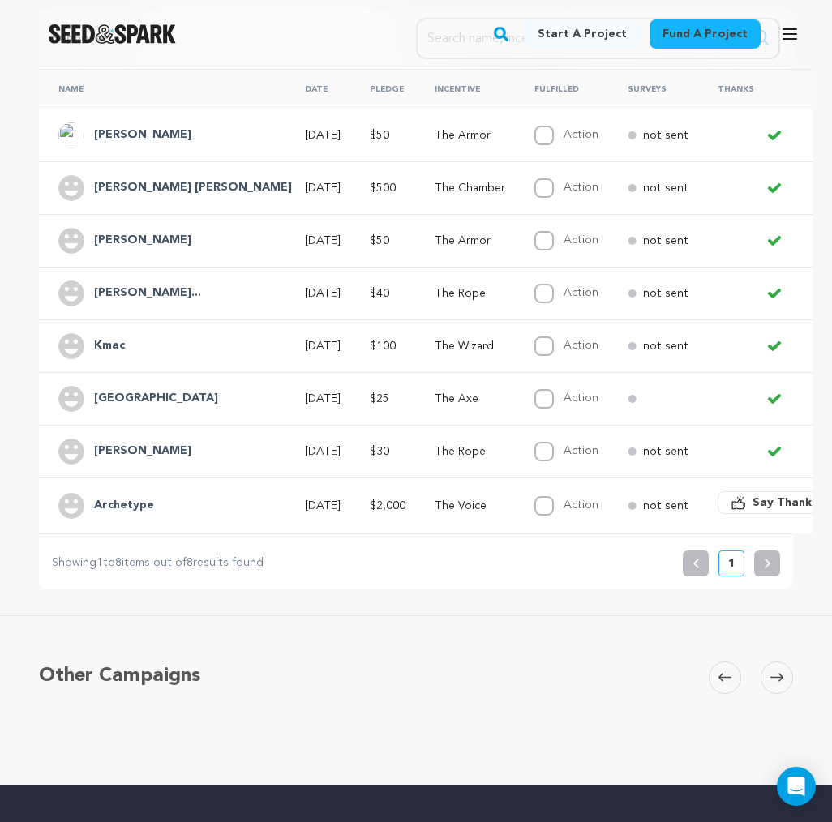
click at [753, 503] on span "Say Thanks" at bounding box center [785, 503] width 65 height 16
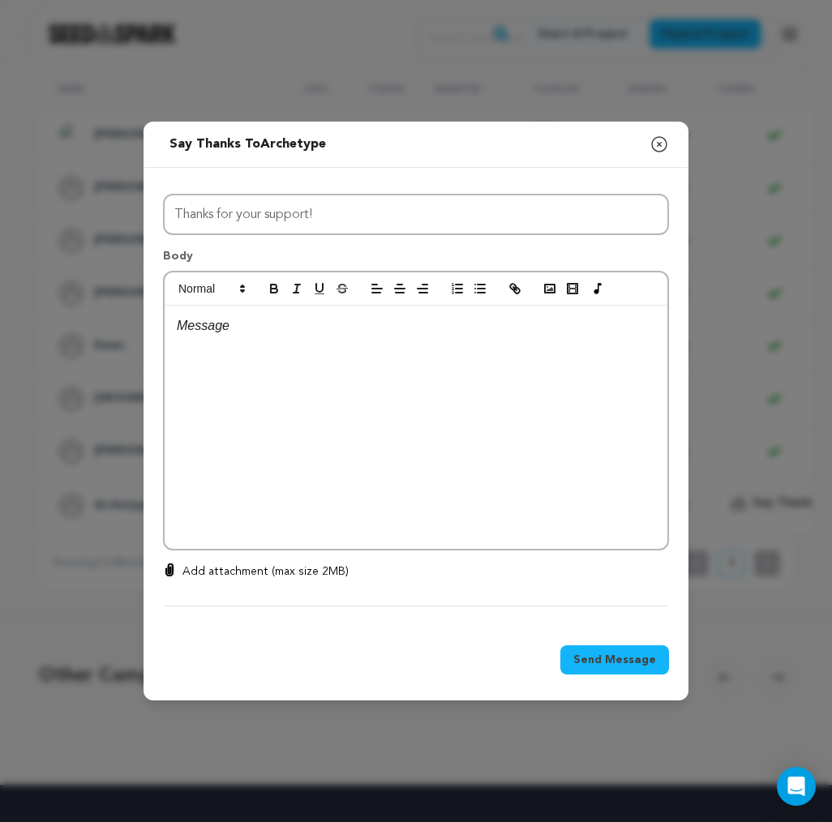
click at [659, 147] on icon "button" at bounding box center [659, 144] width 19 height 19
